Goal: Transaction & Acquisition: Book appointment/travel/reservation

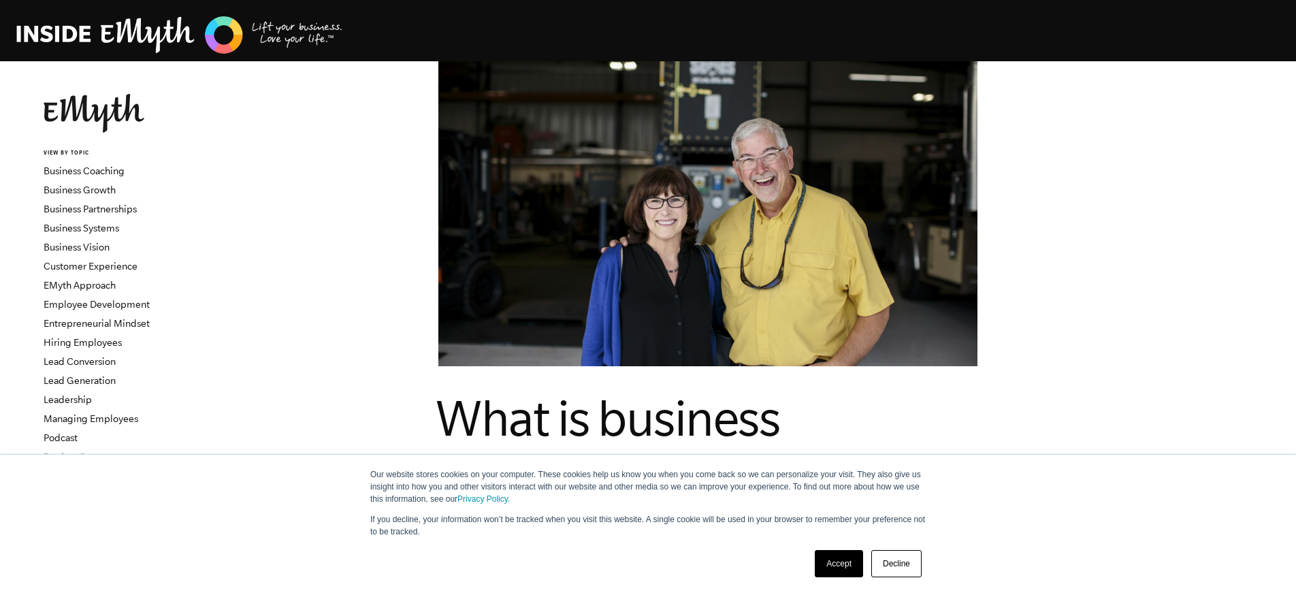
click at [126, 97] on img at bounding box center [94, 113] width 101 height 39
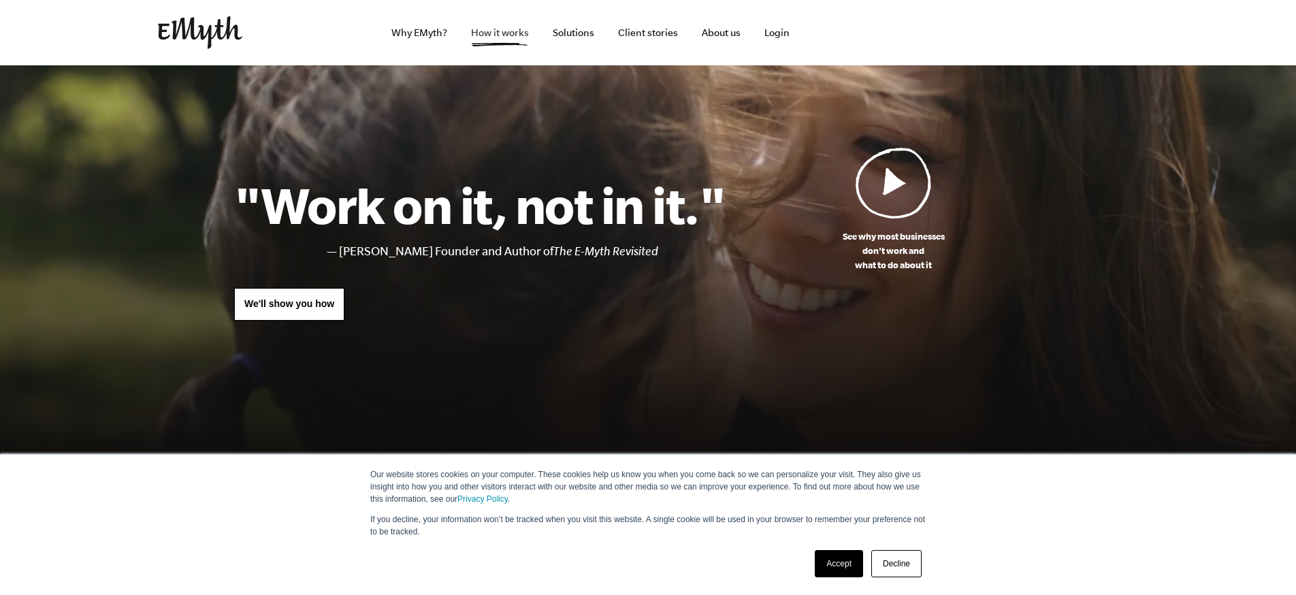
click at [471, 35] on link "How it works" at bounding box center [500, 32] width 80 height 65
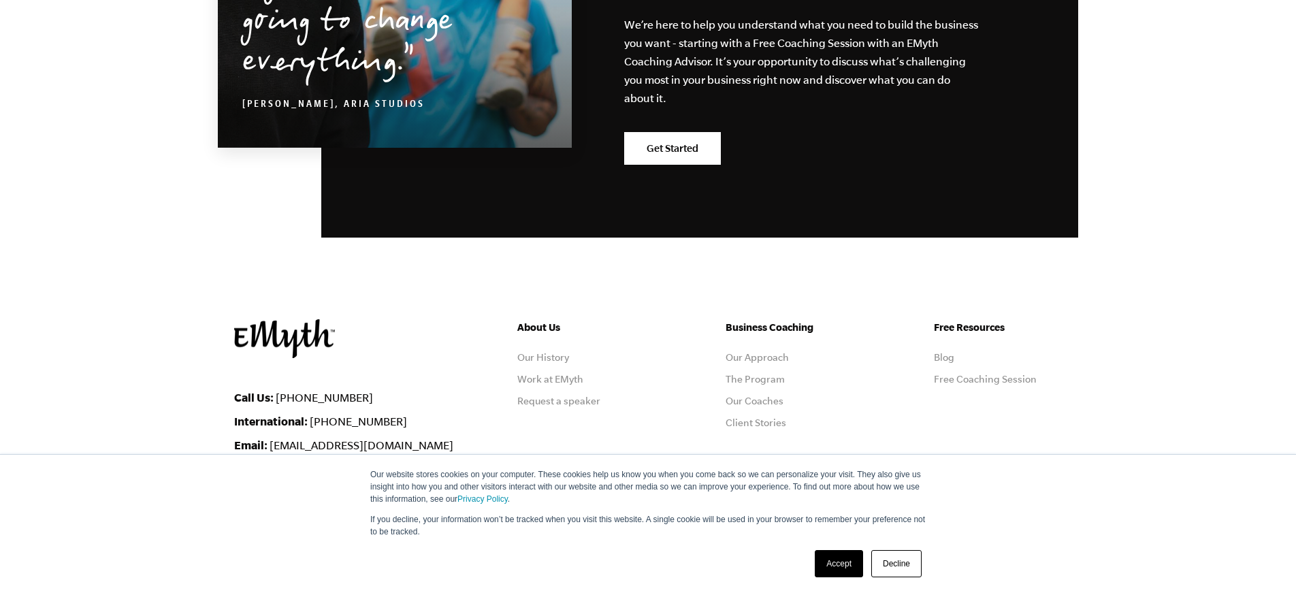
scroll to position [6739, 0]
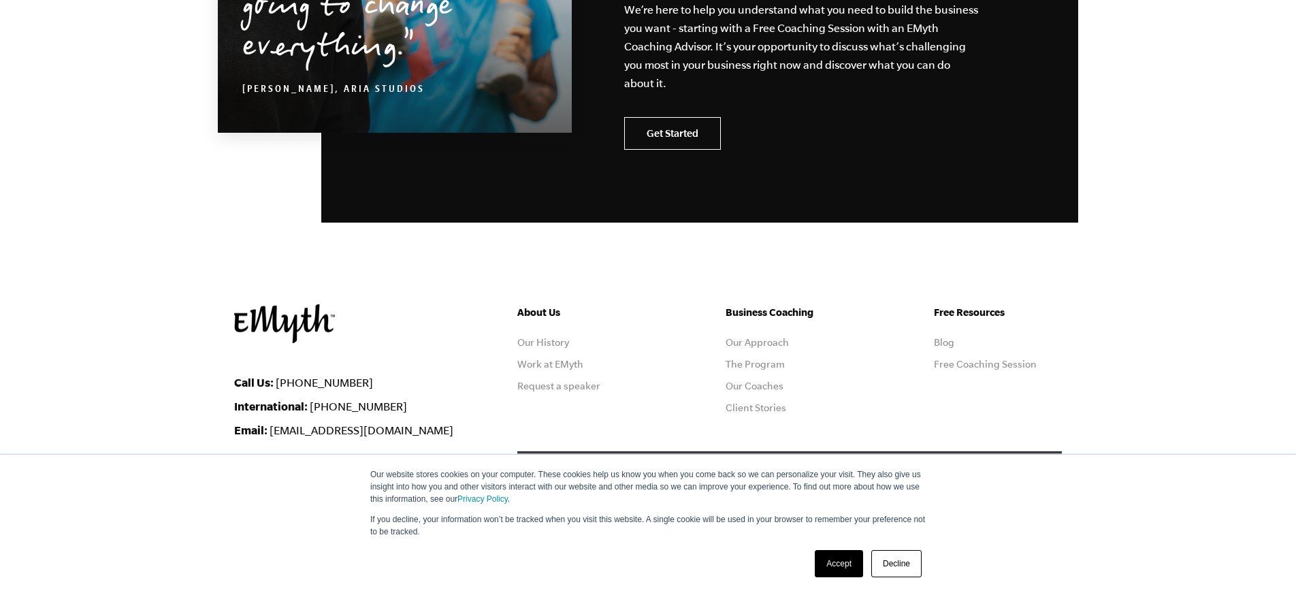
click at [670, 117] on link "Get Started" at bounding box center [672, 133] width 97 height 33
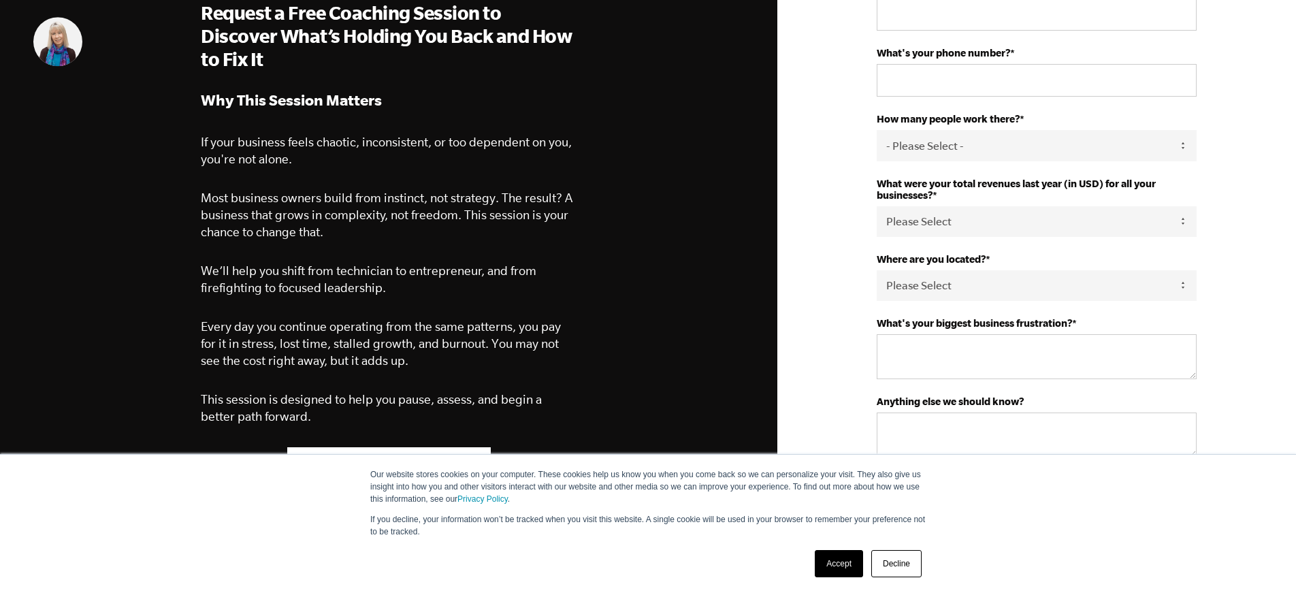
scroll to position [305, 0]
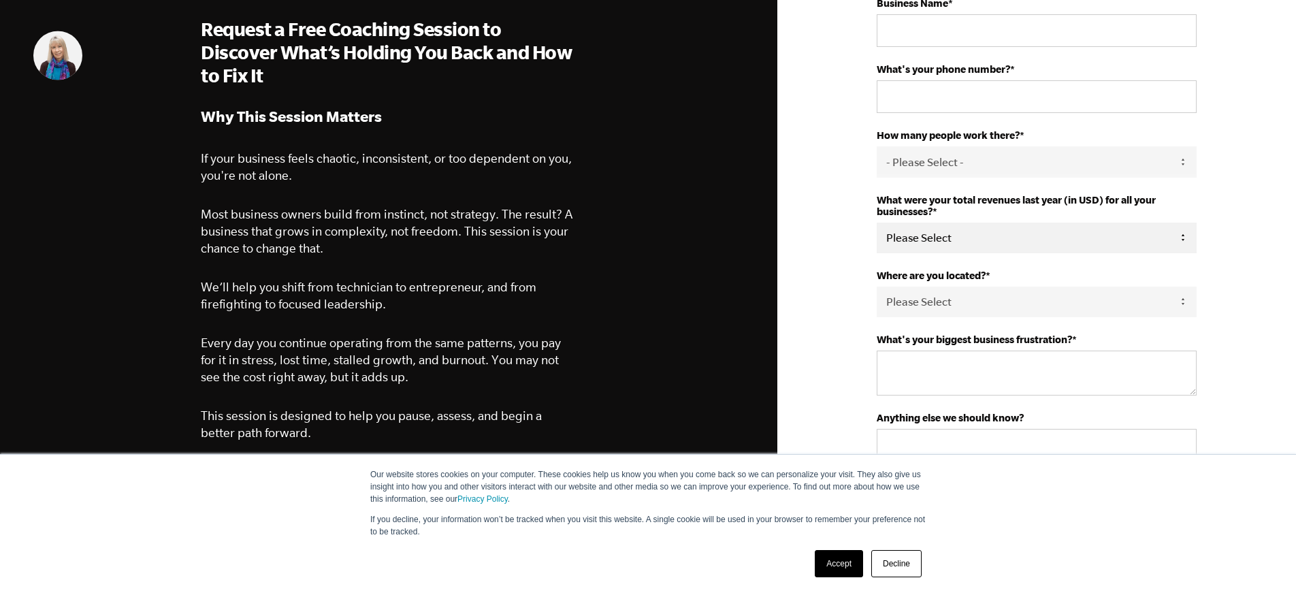
click at [1004, 225] on select "Please Select 0-75K 76-150K 151-275K 276-500K 501-750K 751-1M 1-2.5M 2.5-5M 5-1…" at bounding box center [1037, 238] width 320 height 31
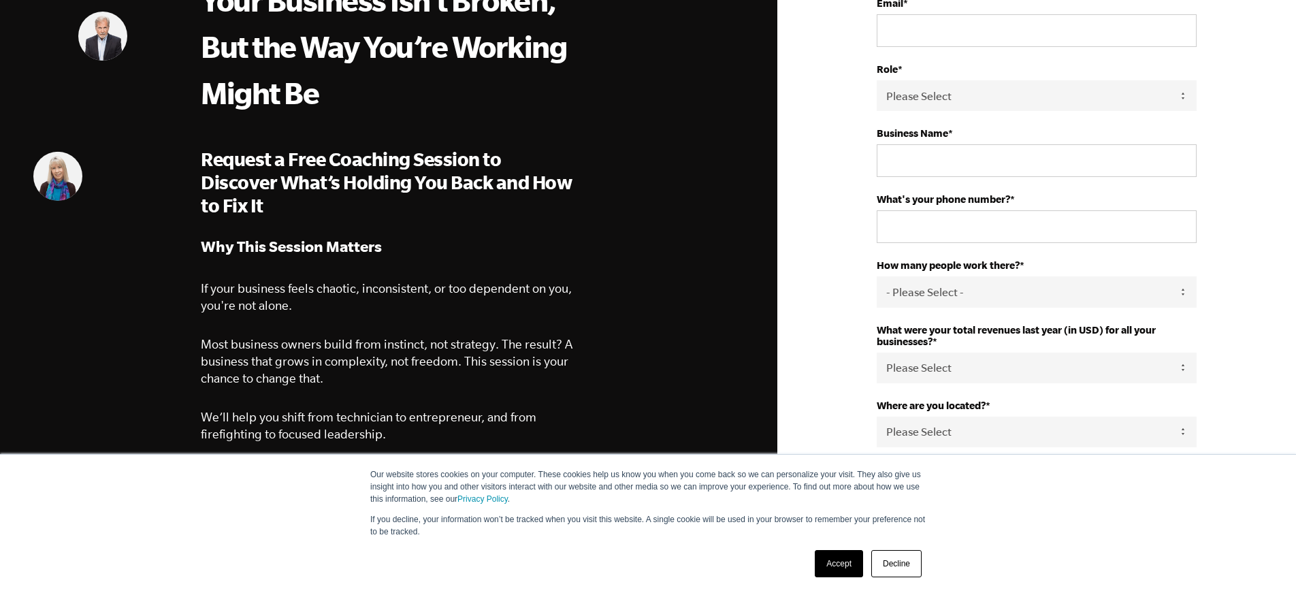
scroll to position [0, 0]
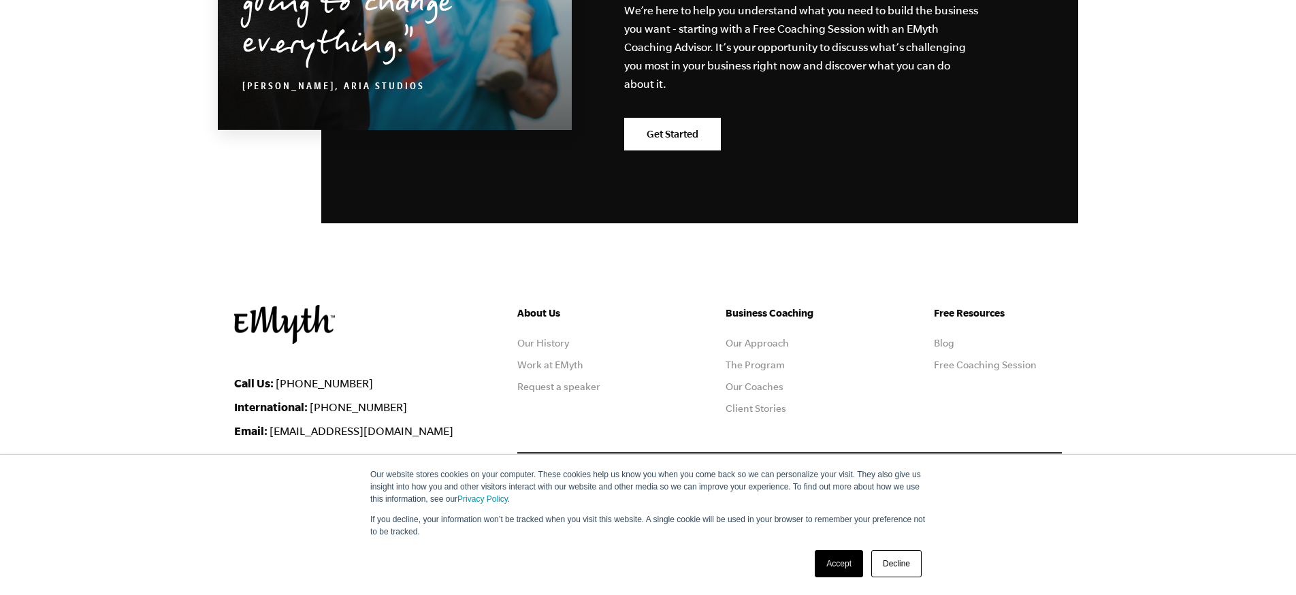
scroll to position [6739, 0]
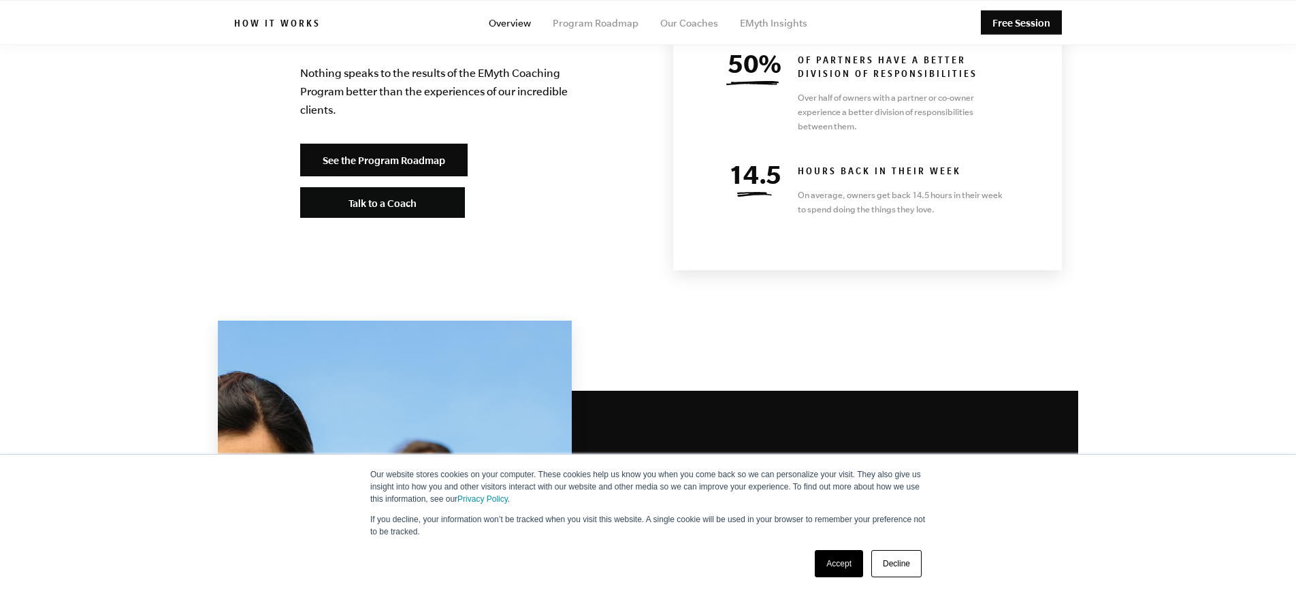
scroll to position [6000, 0]
